Goal: Task Accomplishment & Management: Manage account settings

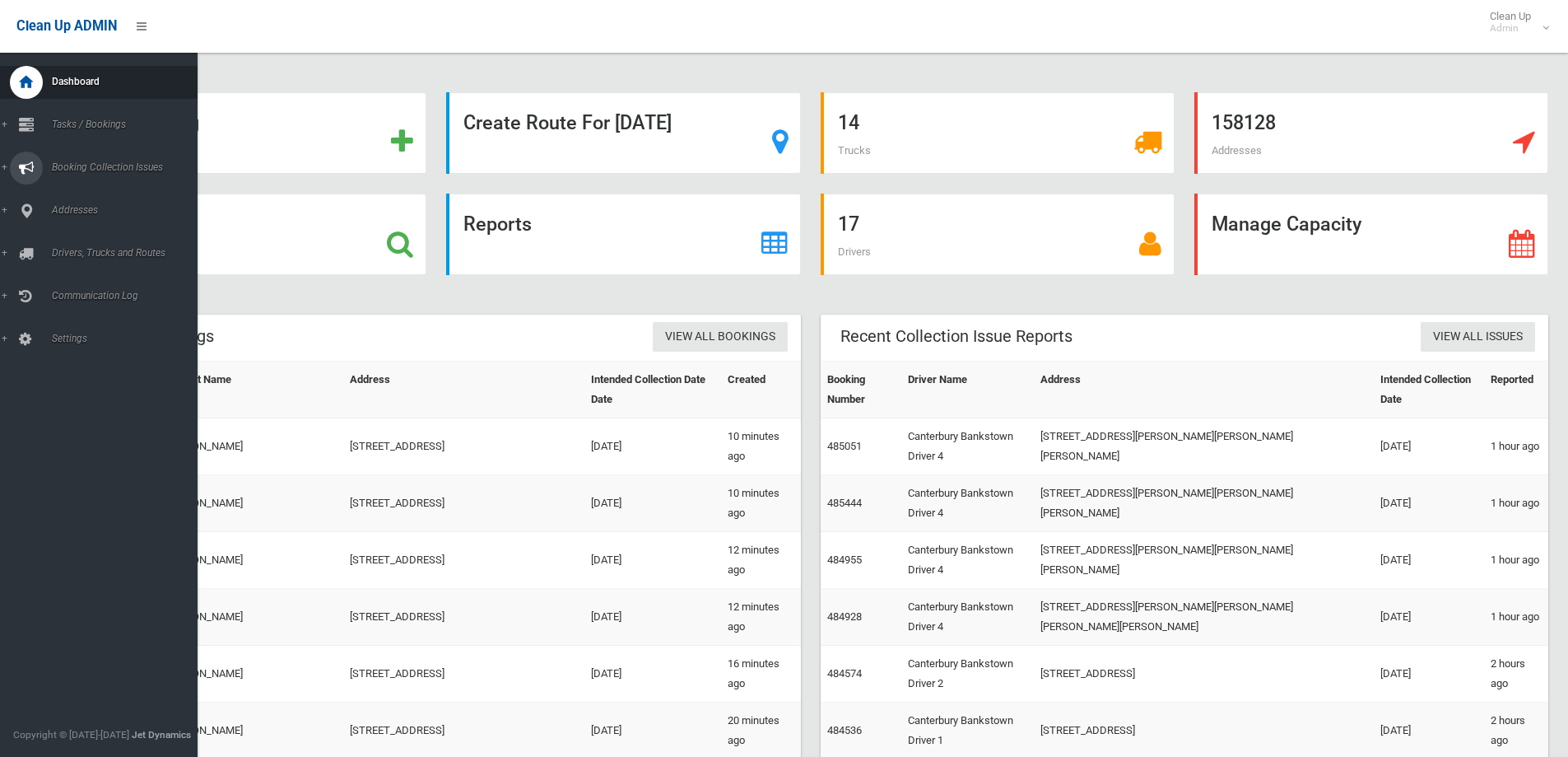
click at [84, 166] on span "Booking Collection Issues" at bounding box center [128, 167] width 163 height 12
click at [97, 127] on span "Tasks / Bookings" at bounding box center [128, 124] width 163 height 12
click at [67, 243] on span "Search" at bounding box center [121, 246] width 149 height 12
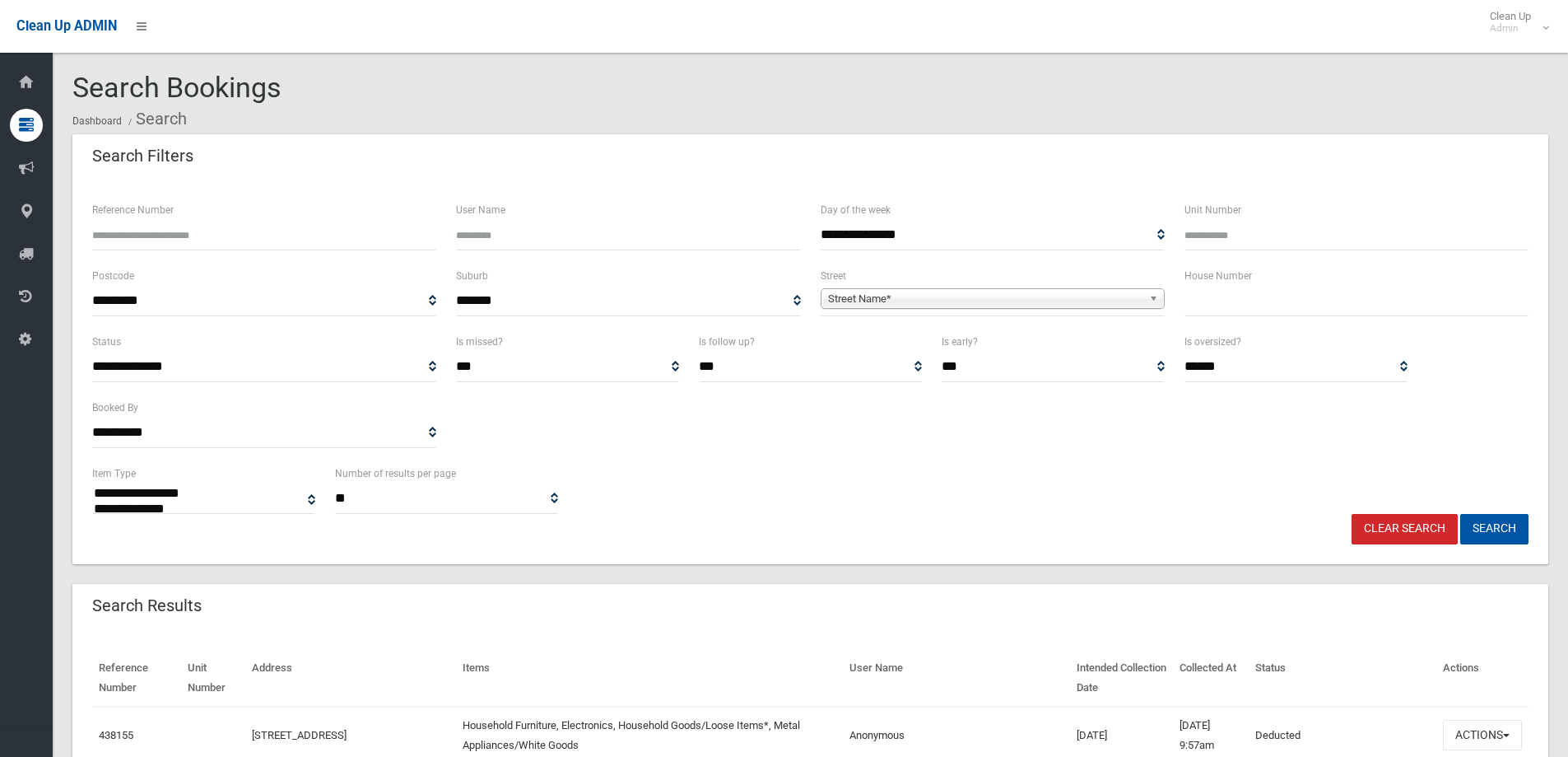
select select
click at [1211, 297] on input "text" at bounding box center [1356, 301] width 344 height 31
click at [117, 237] on input "Reference Number" at bounding box center [264, 235] width 344 height 31
type input "******"
click at [1496, 524] on button "Search" at bounding box center [1495, 529] width 68 height 31
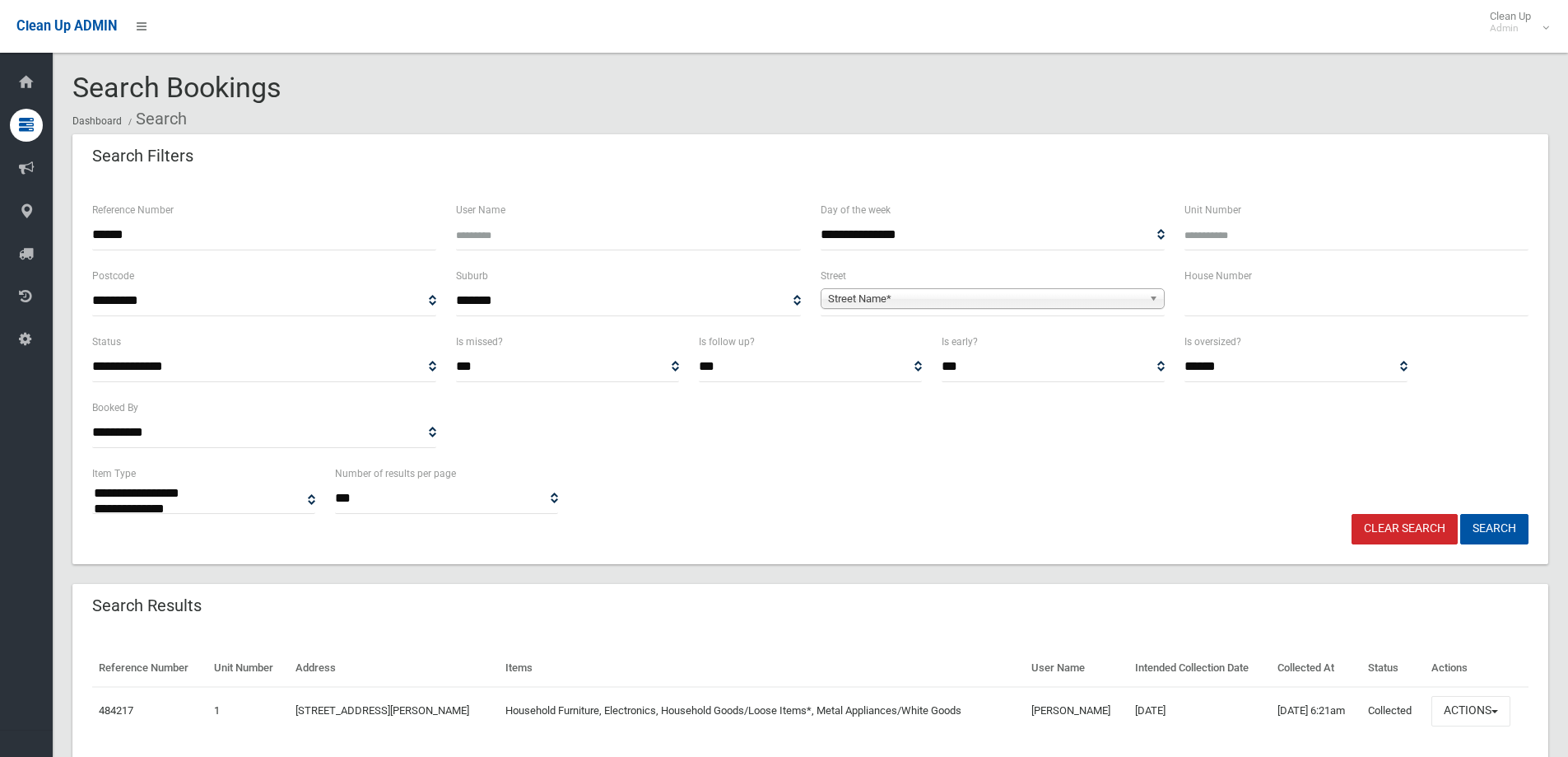
select select
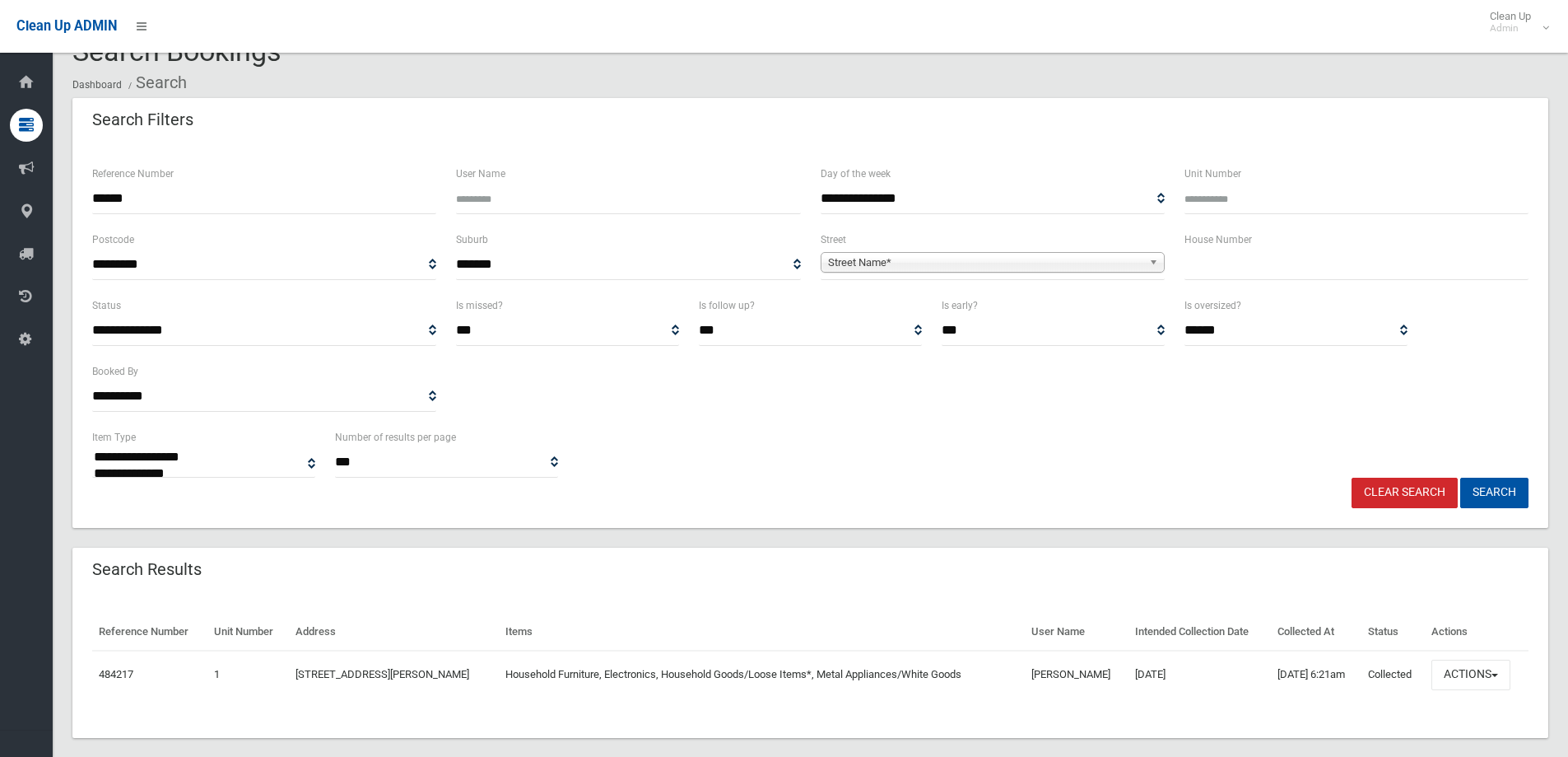
scroll to position [57, 0]
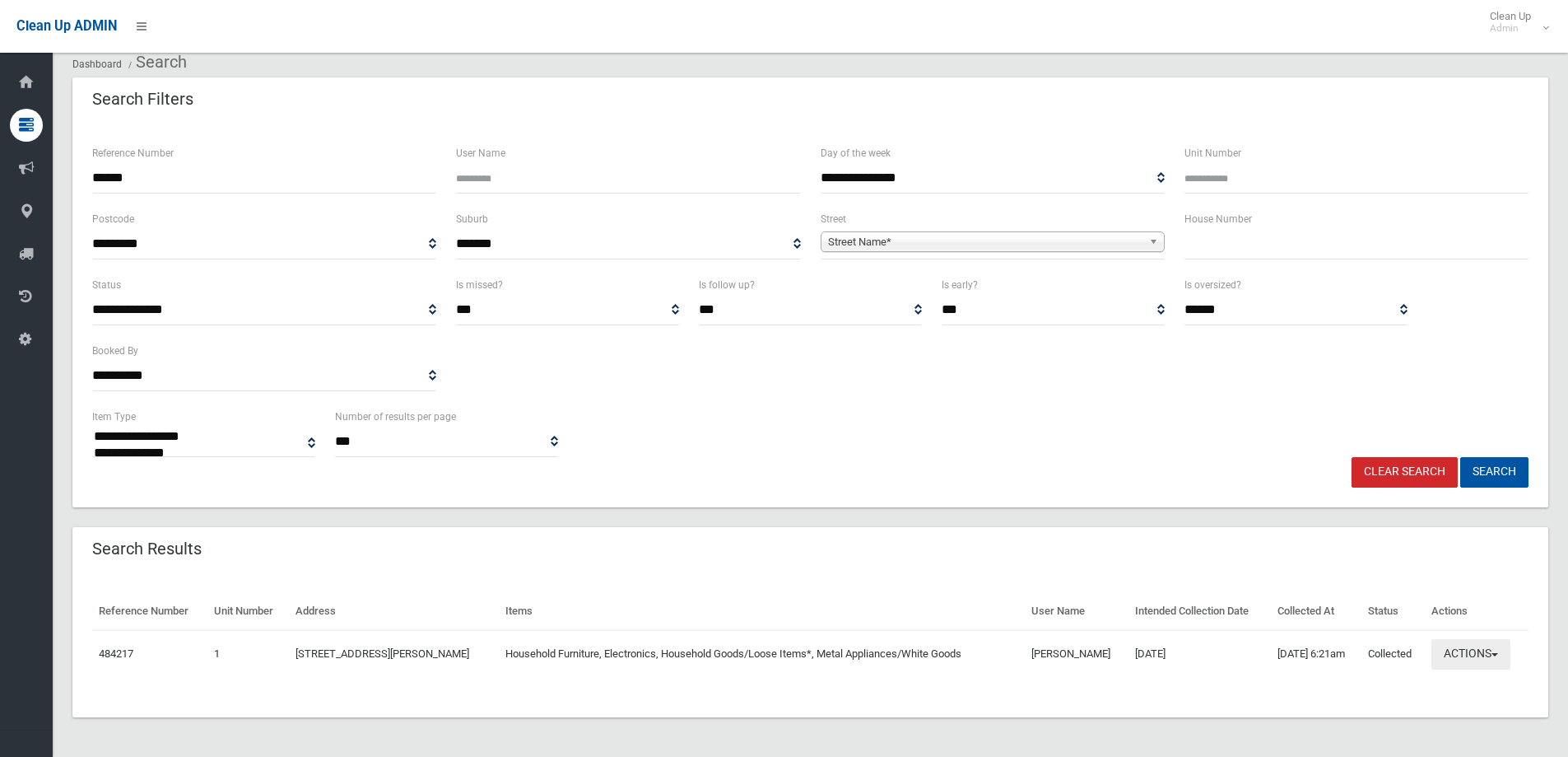
click at [1471, 658] on button "Actions" at bounding box center [1471, 655] width 79 height 31
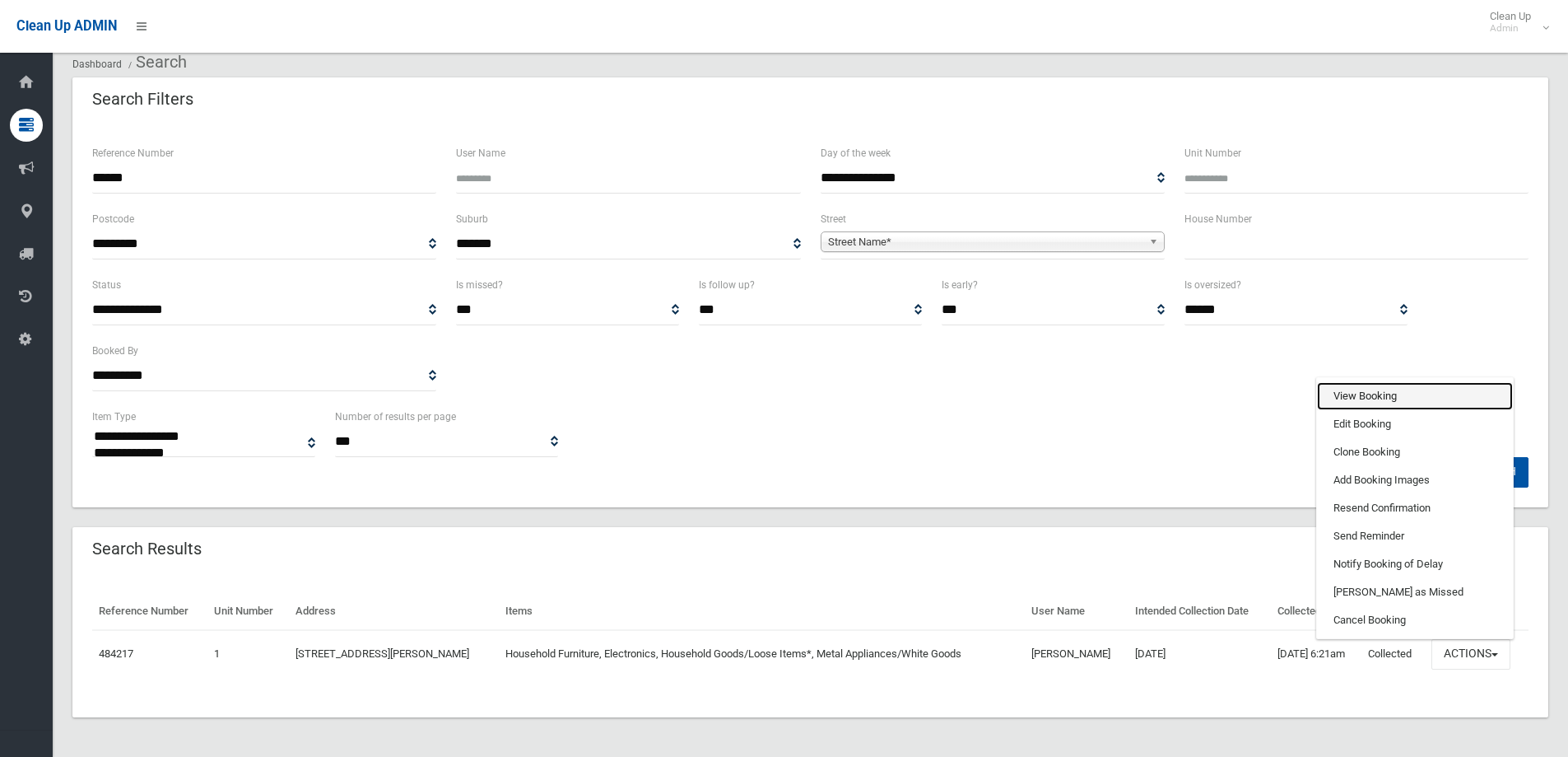
click at [1365, 394] on link "View Booking" at bounding box center [1415, 396] width 196 height 28
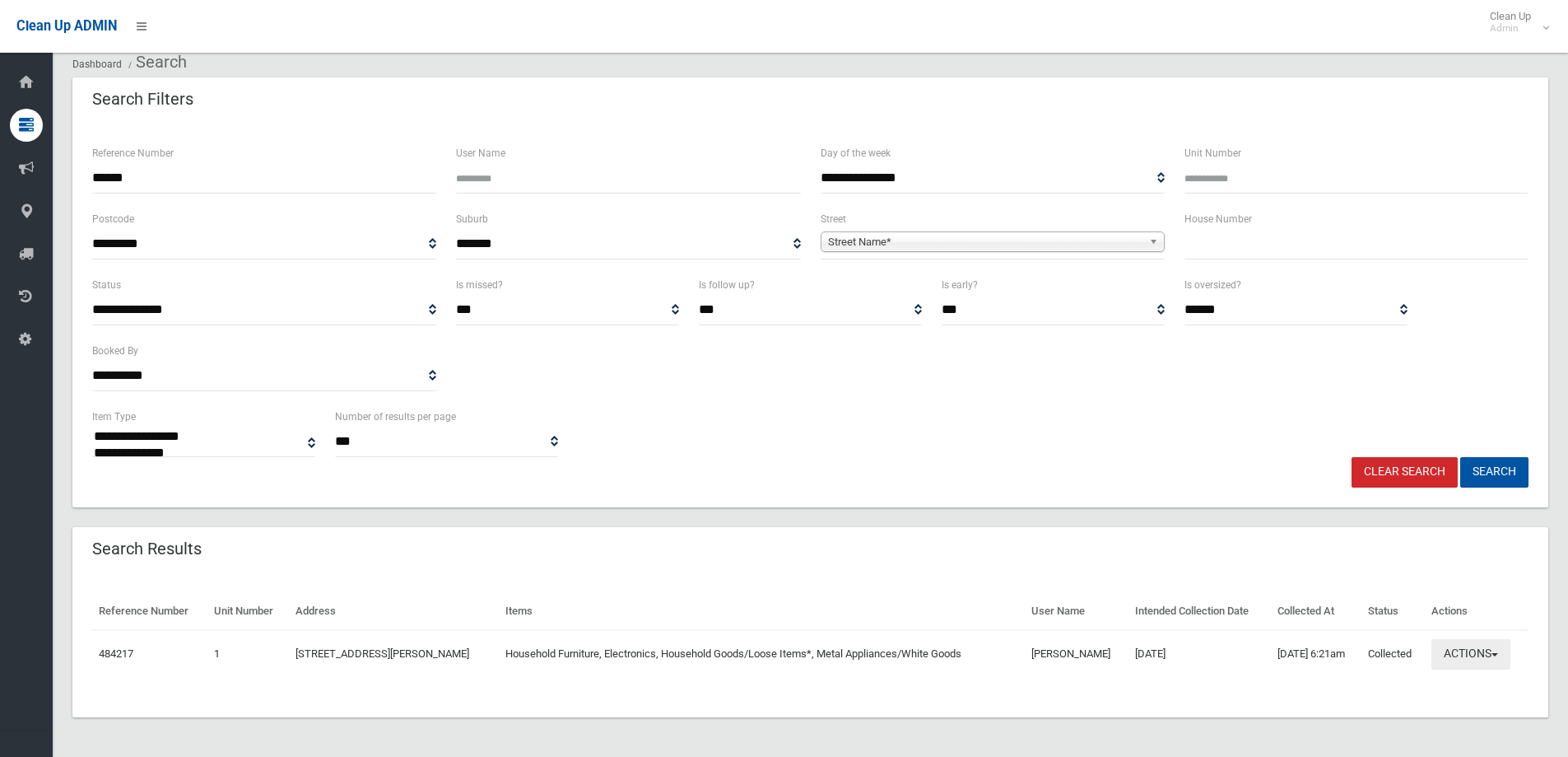
click at [1476, 657] on button "Actions" at bounding box center [1471, 655] width 79 height 31
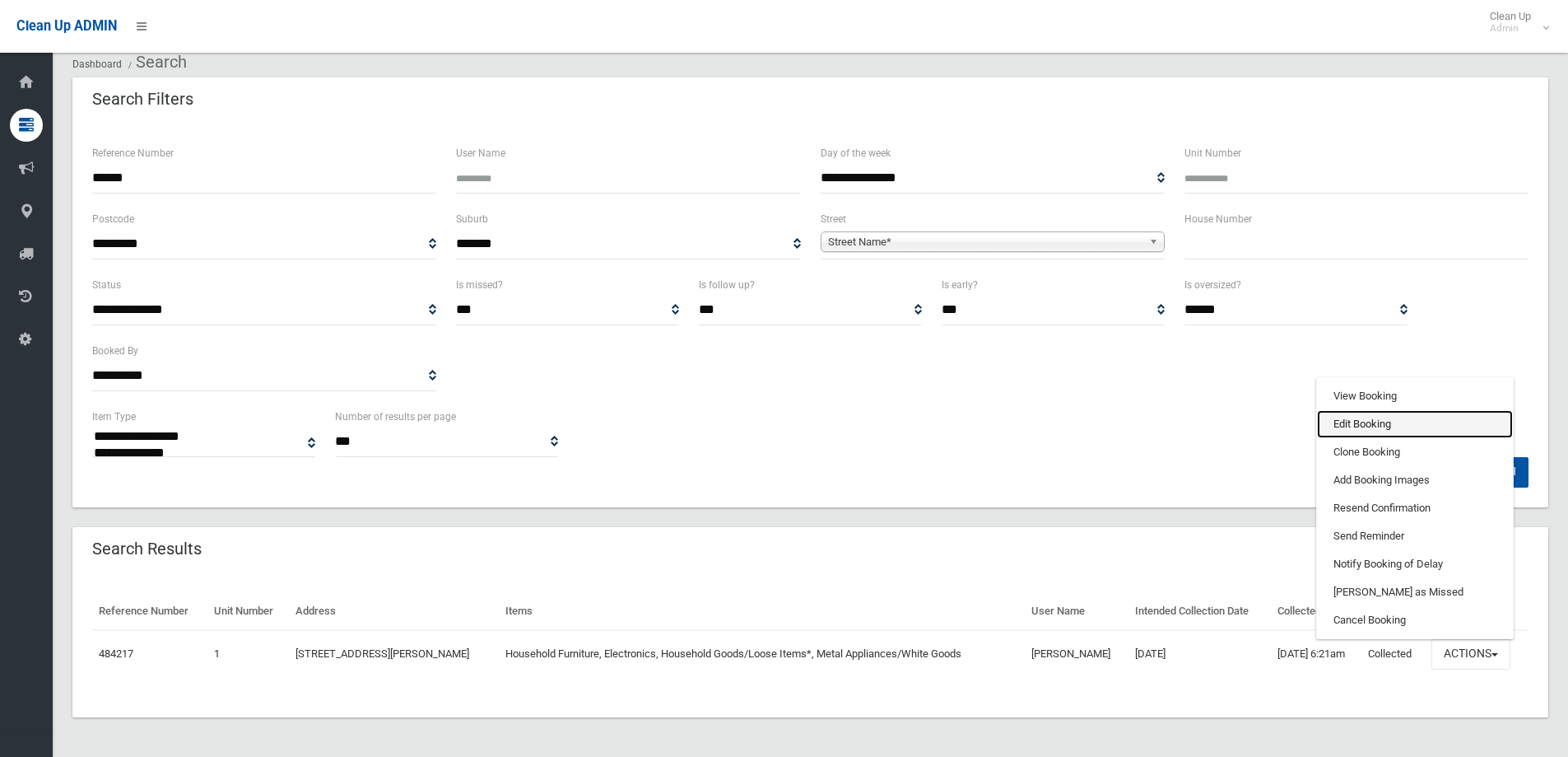
click at [1360, 423] on link "Edit Booking" at bounding box center [1415, 425] width 196 height 28
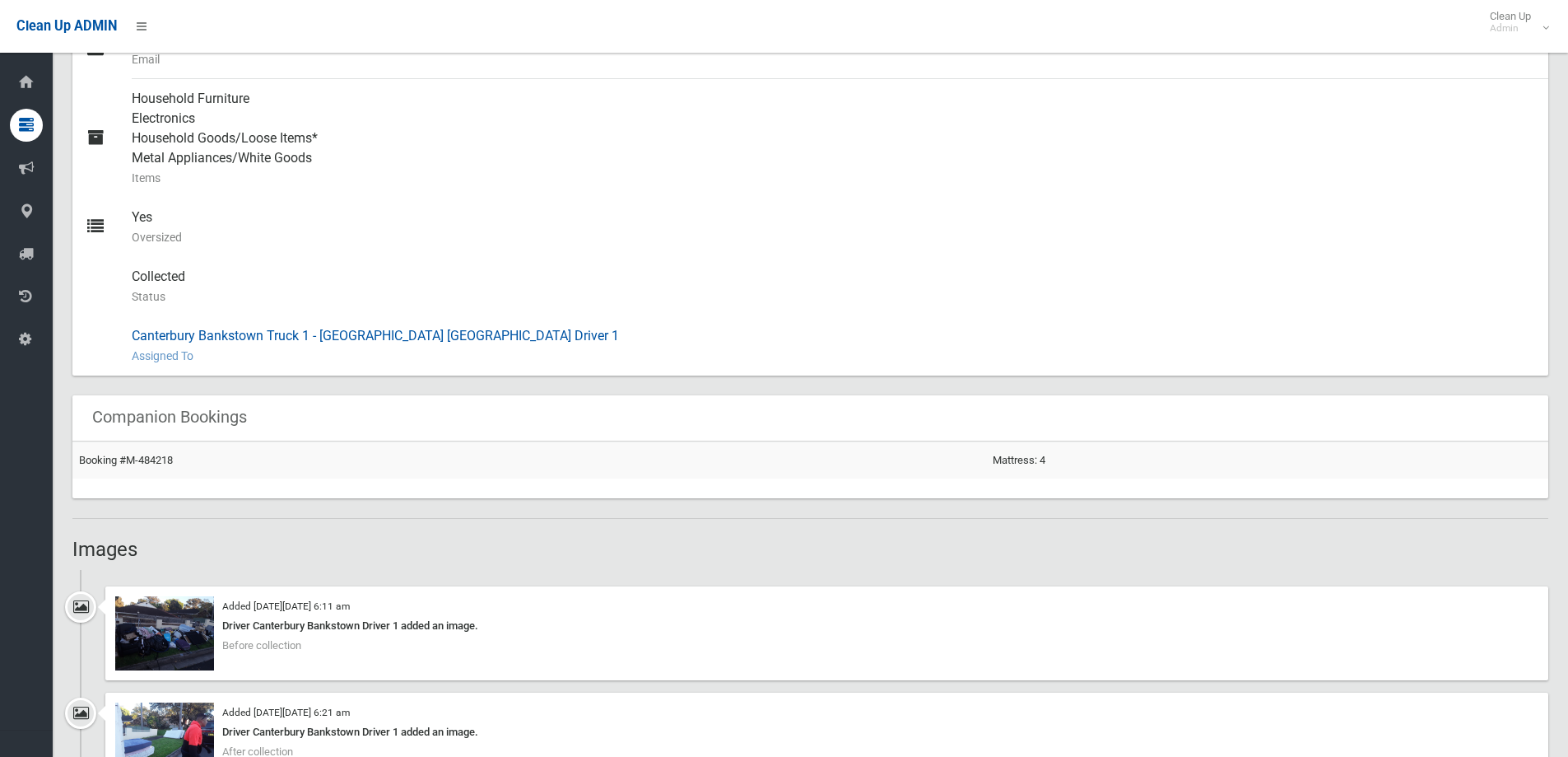
scroll to position [906, 0]
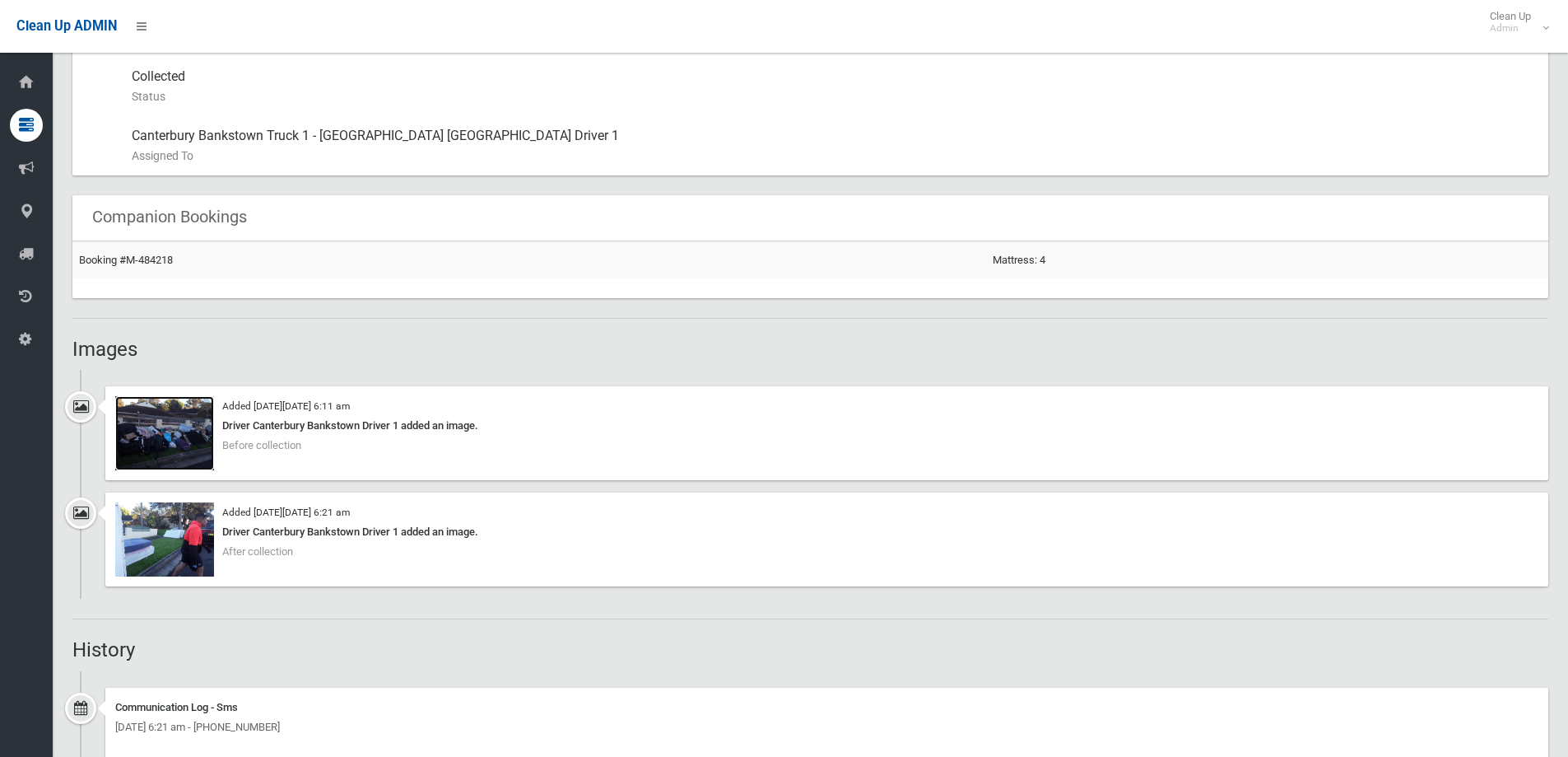
click at [156, 437] on img at bounding box center [164, 433] width 99 height 74
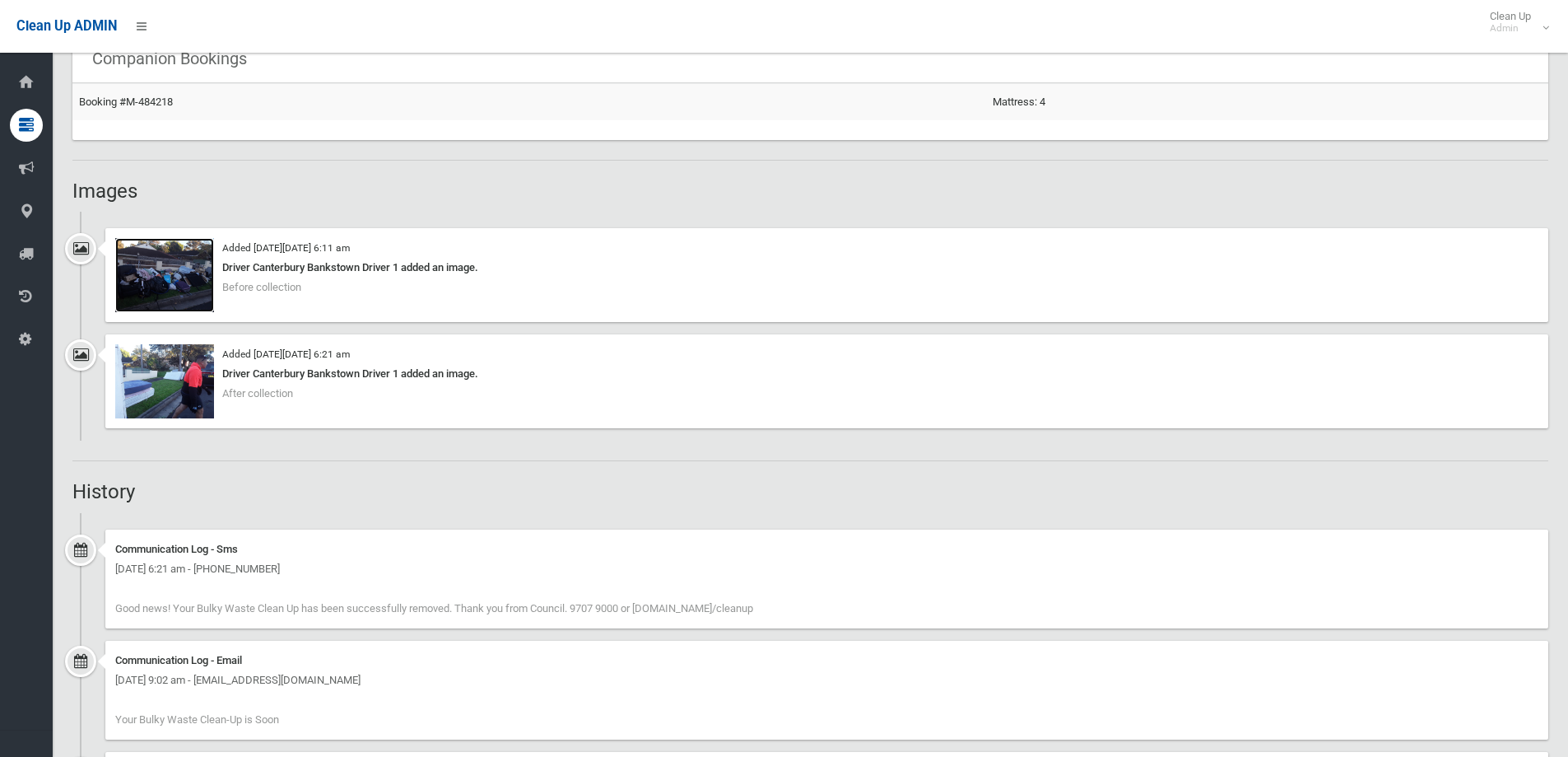
scroll to position [989, 0]
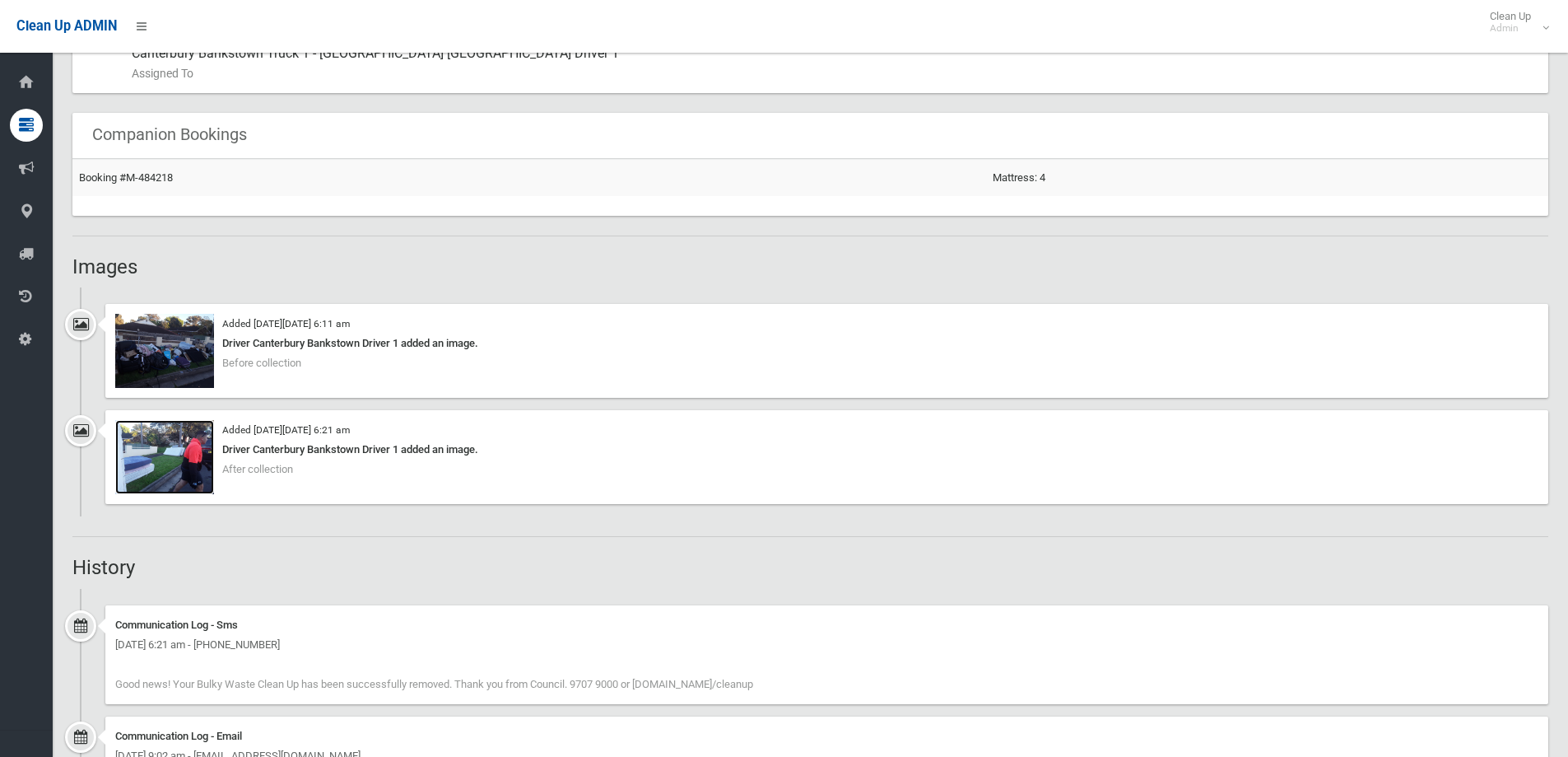
click at [147, 451] on img at bounding box center [164, 456] width 99 height 74
click at [175, 356] on img at bounding box center [164, 351] width 99 height 74
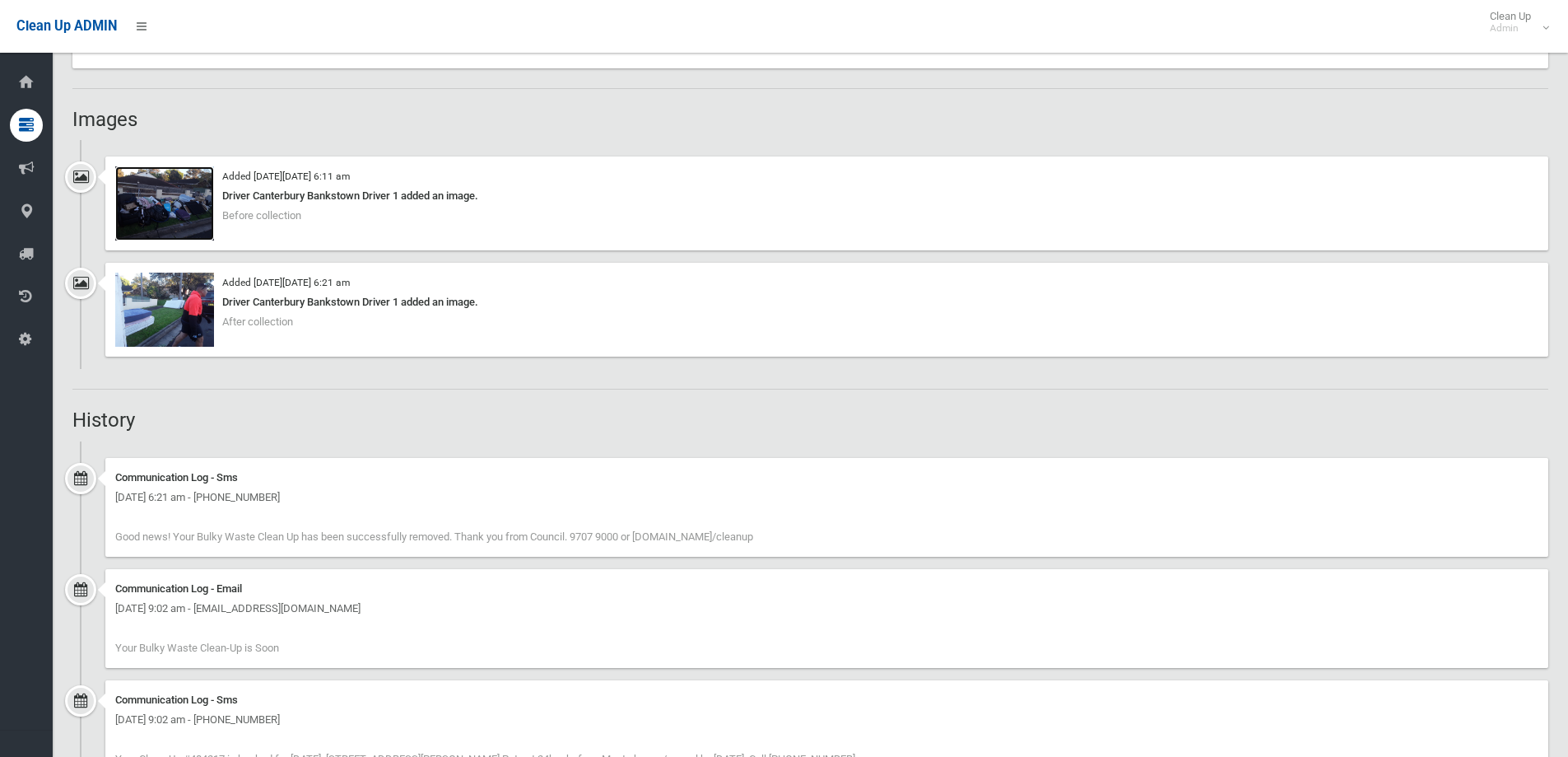
scroll to position [906, 0]
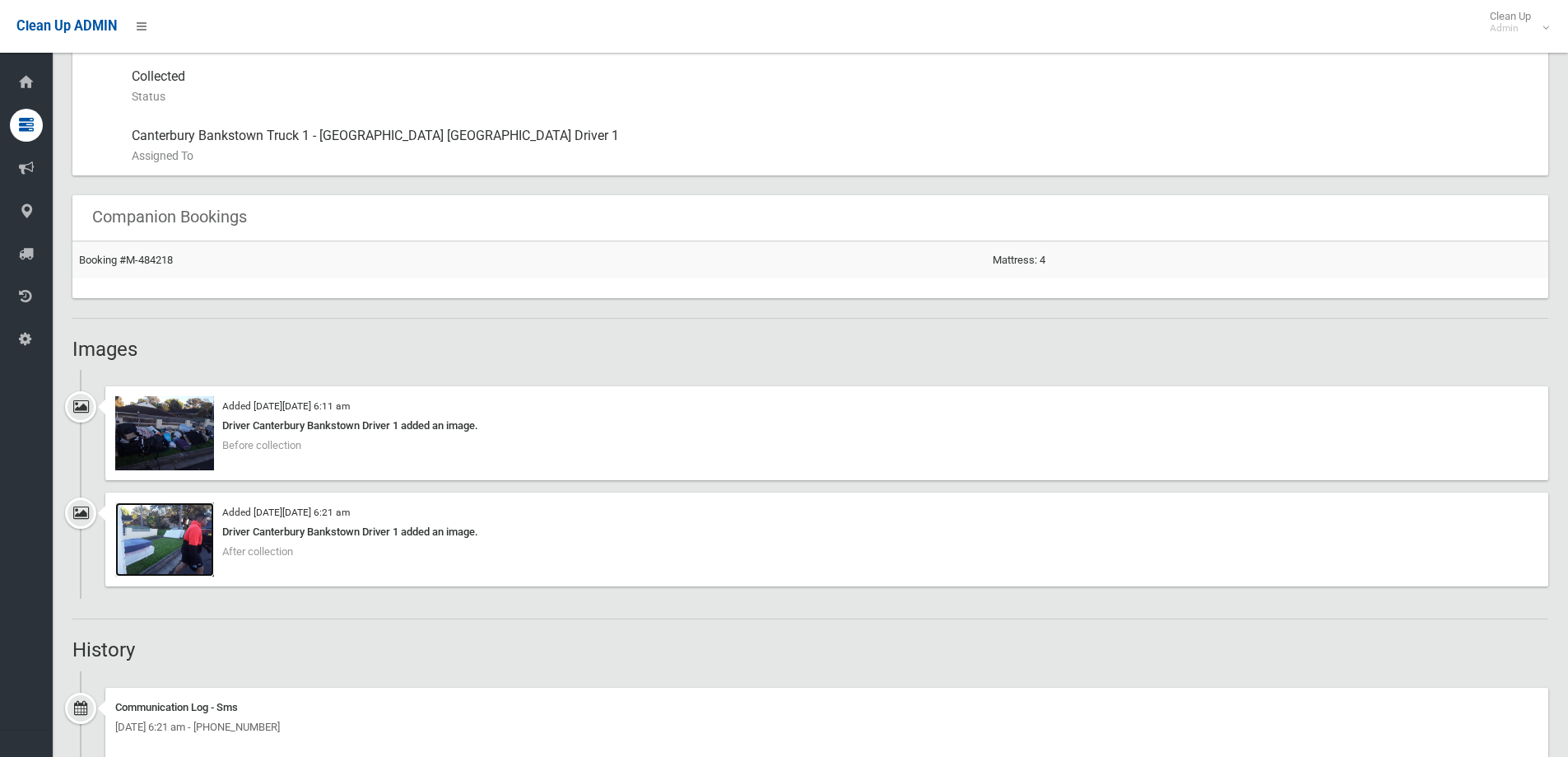
click at [169, 543] on img at bounding box center [164, 539] width 99 height 74
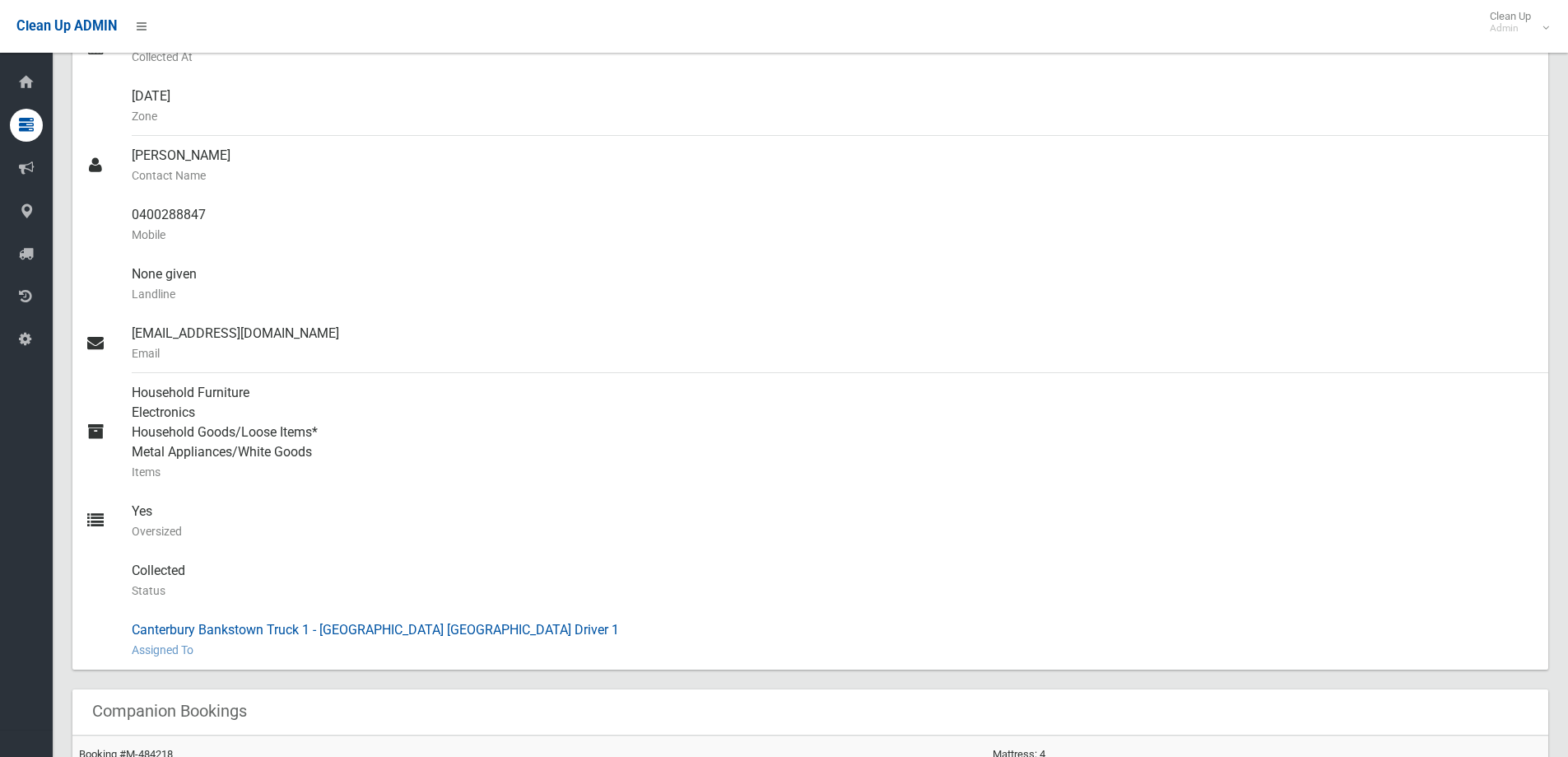
scroll to position [0, 0]
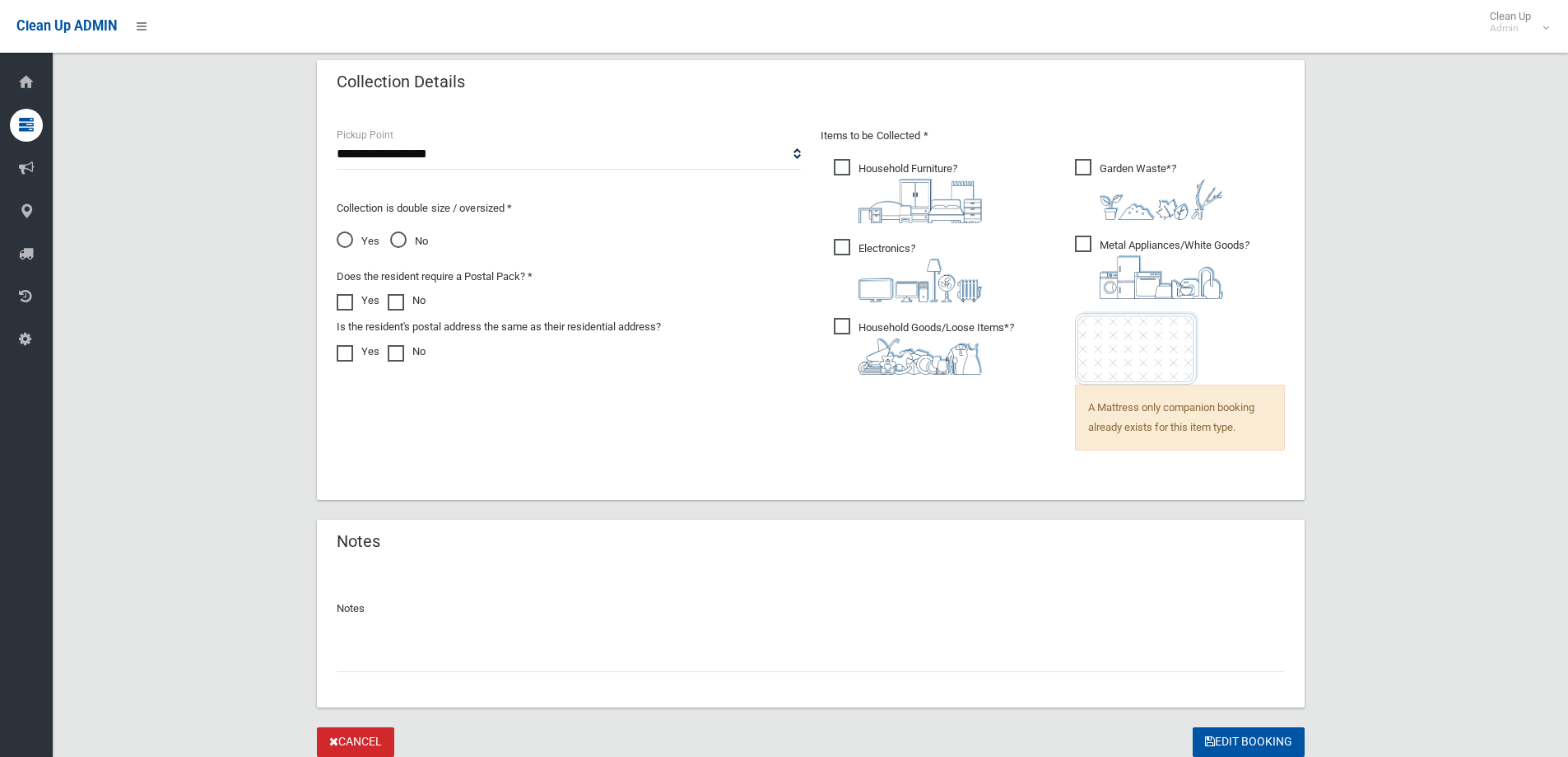
scroll to position [1139, 0]
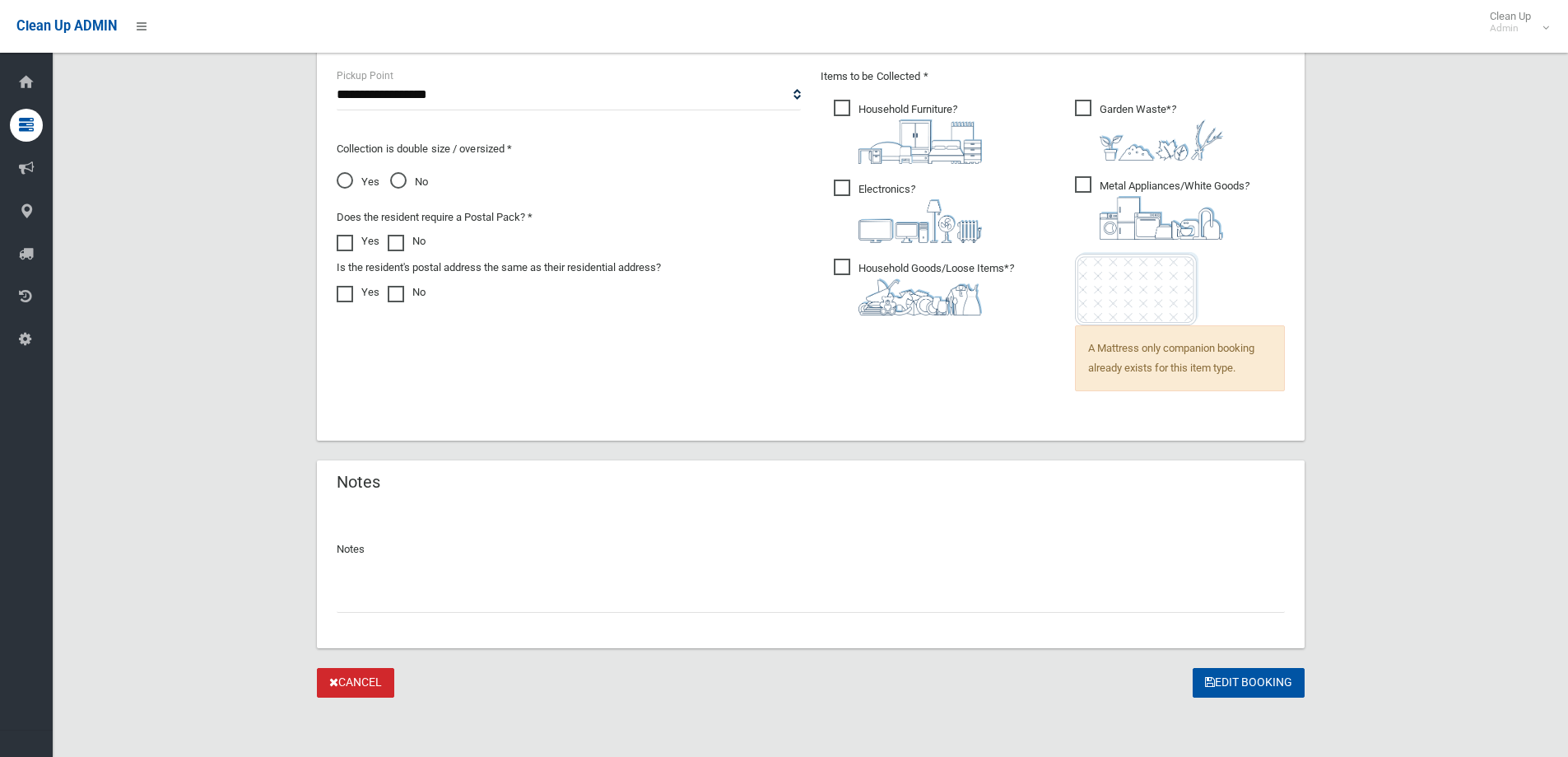
click at [342, 605] on input "text" at bounding box center [811, 597] width 949 height 31
click at [518, 588] on input "**********" at bounding box center [811, 597] width 949 height 31
click at [386, 595] on input "**********" at bounding box center [811, 597] width 949 height 31
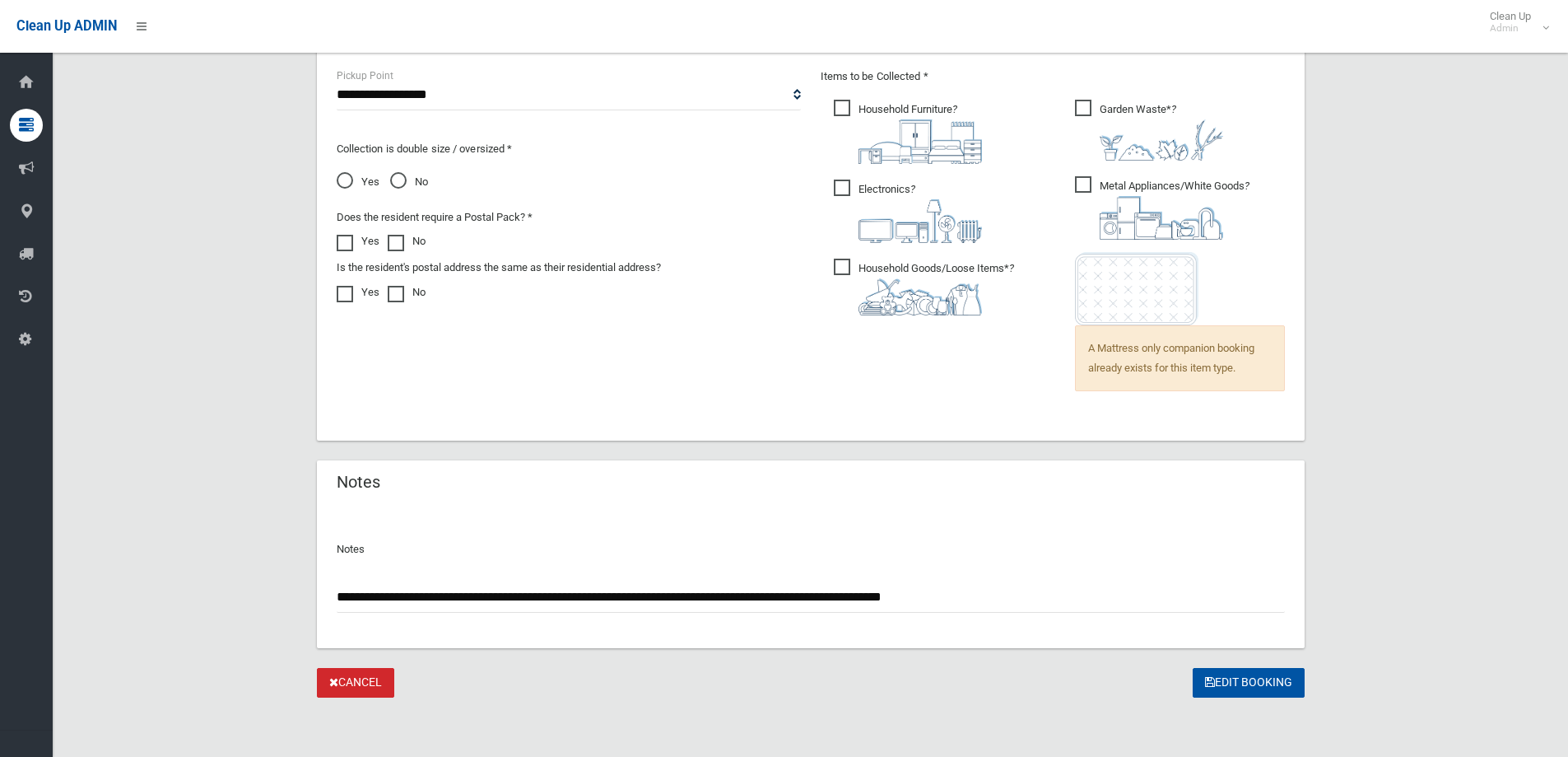
click at [960, 599] on input "**********" at bounding box center [811, 597] width 949 height 31
click at [1284, 590] on input "**********" at bounding box center [811, 597] width 949 height 31
type input "**********"
click at [1231, 680] on button "Edit Booking" at bounding box center [1248, 683] width 112 height 31
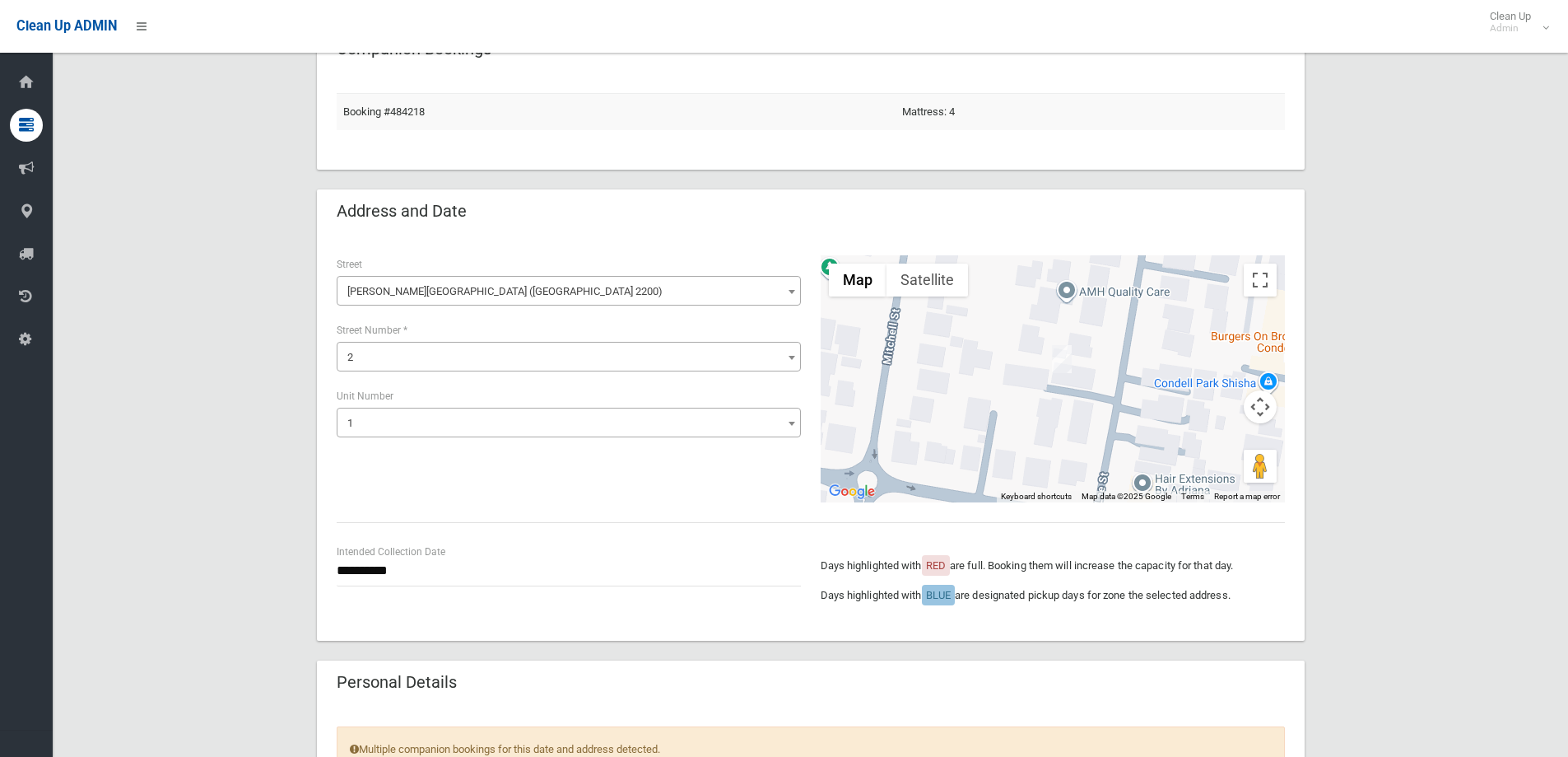
scroll to position [0, 0]
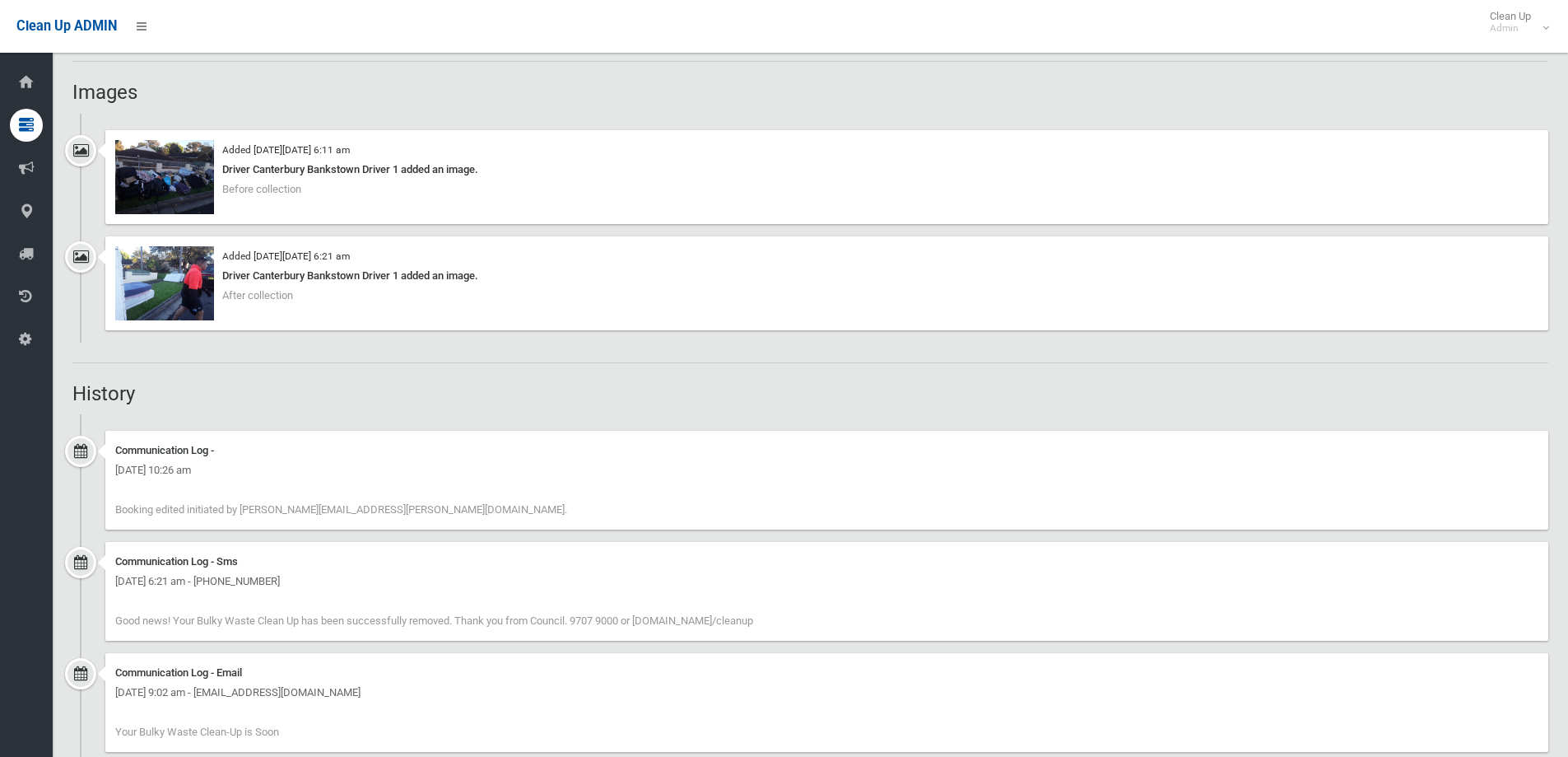
scroll to position [1401, 0]
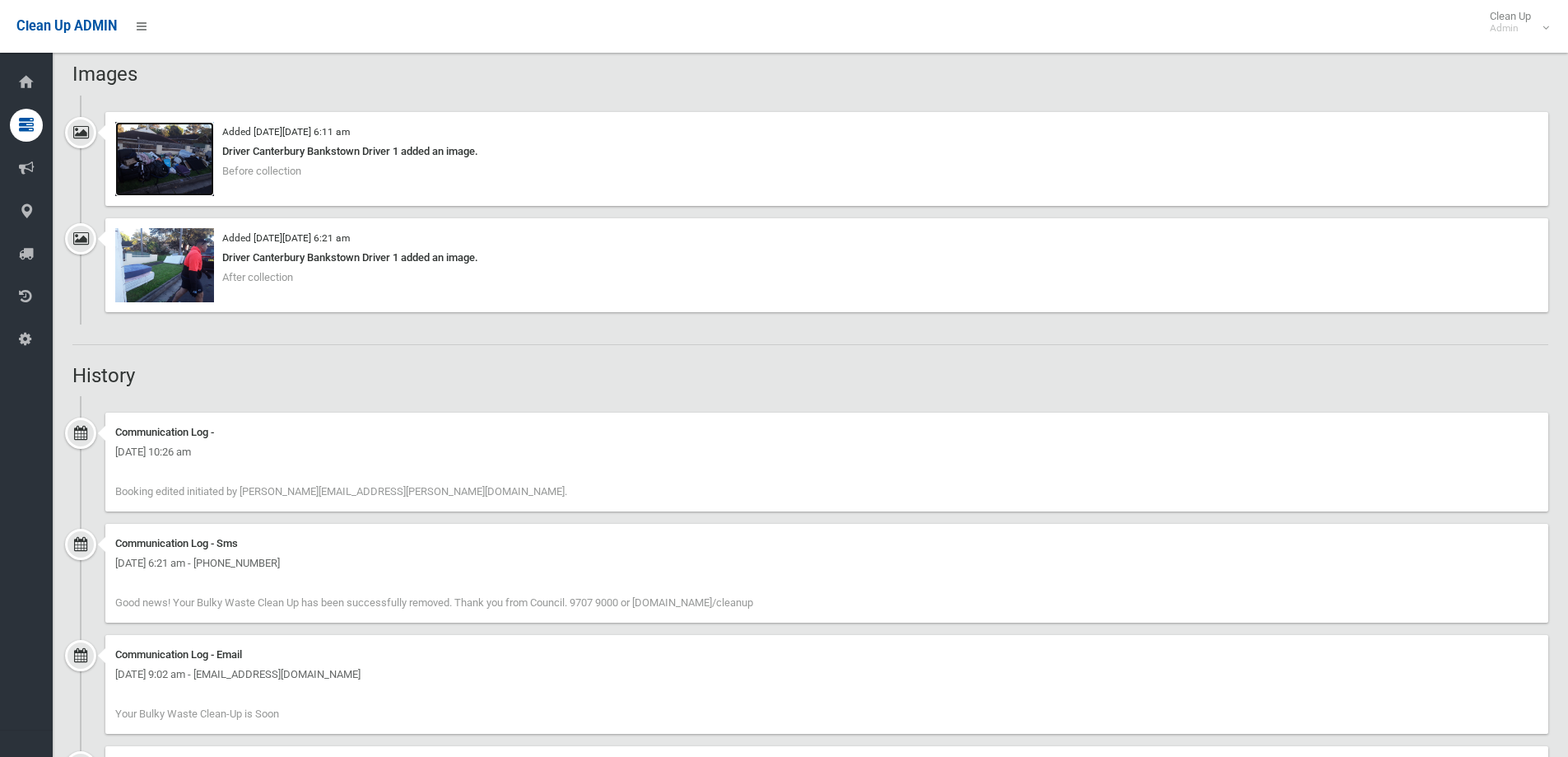
click at [166, 162] on img at bounding box center [164, 158] width 99 height 74
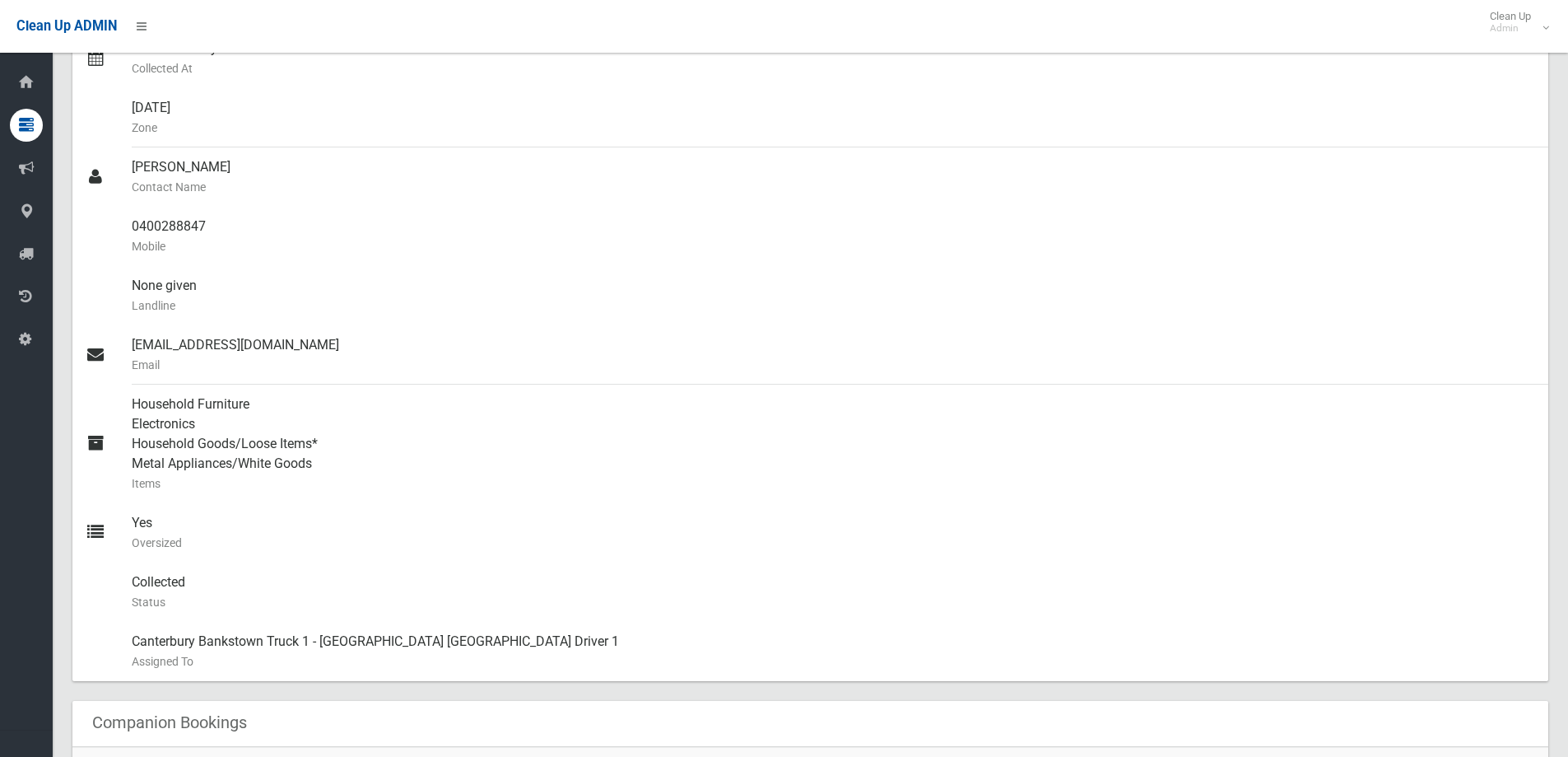
scroll to position [0, 0]
